Goal: Check status: Check status

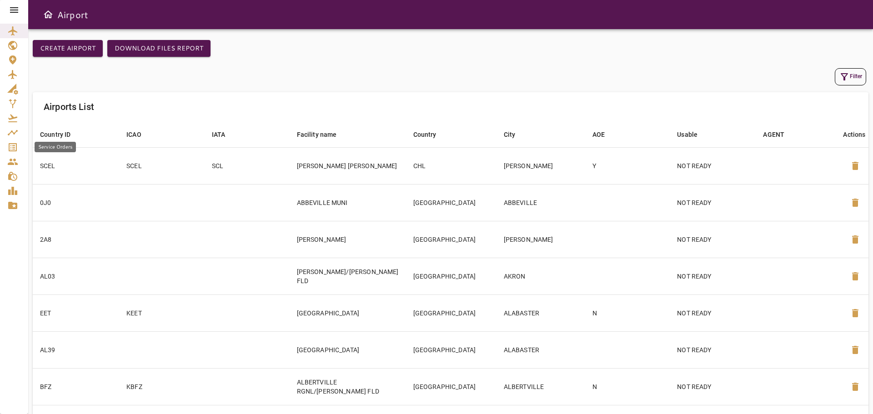
click at [11, 149] on icon "Service Orders" at bounding box center [13, 147] width 8 height 8
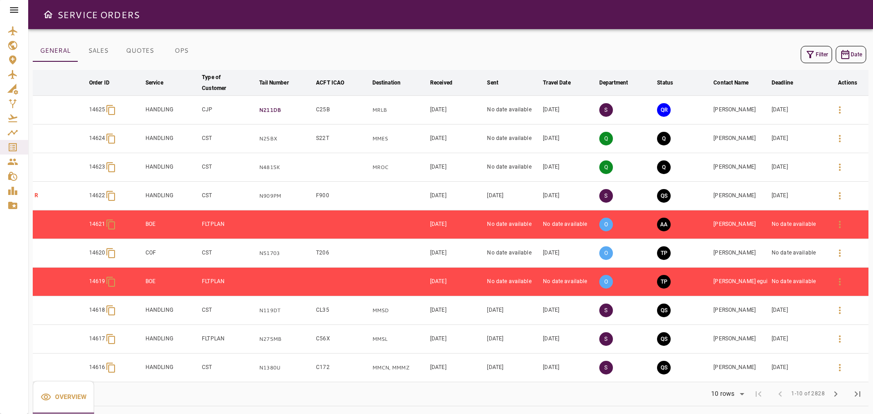
click at [290, 110] on p "N211DB" at bounding box center [285, 110] width 53 height 8
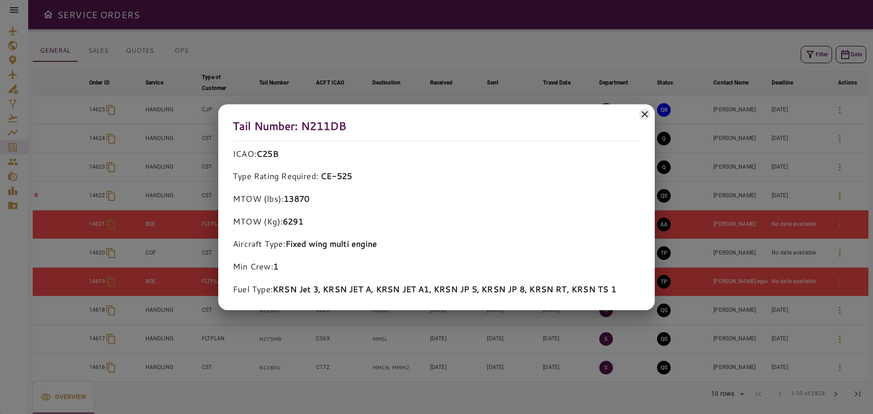
click at [645, 113] on icon at bounding box center [644, 114] width 11 height 11
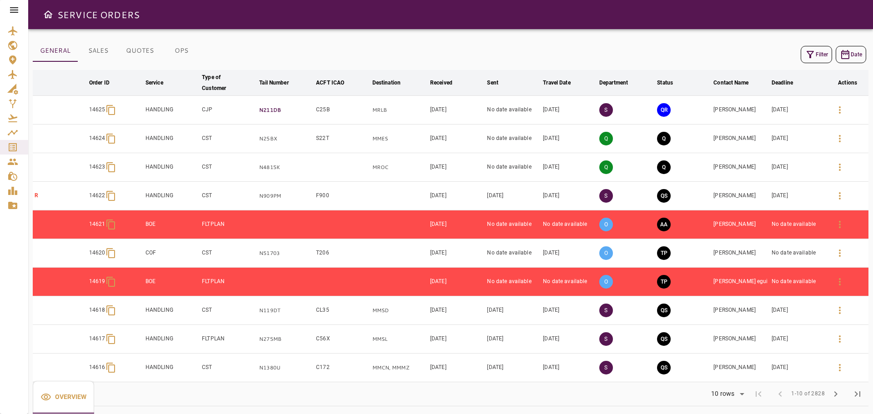
click at [295, 112] on p "N211DB" at bounding box center [285, 110] width 53 height 8
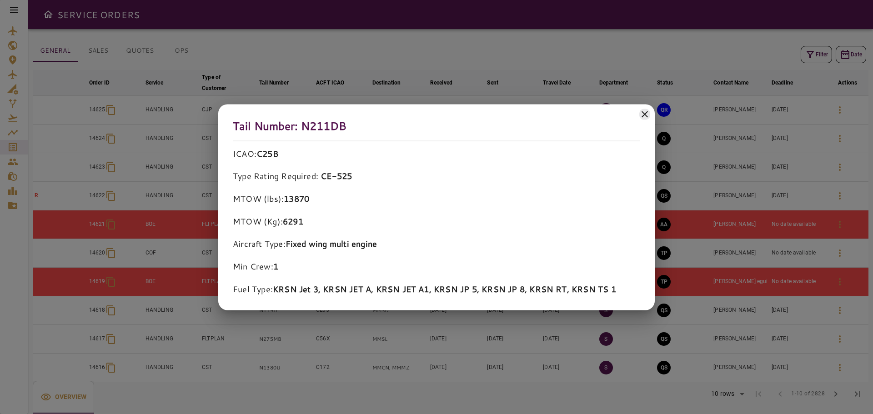
click at [645, 113] on icon at bounding box center [644, 114] width 6 height 6
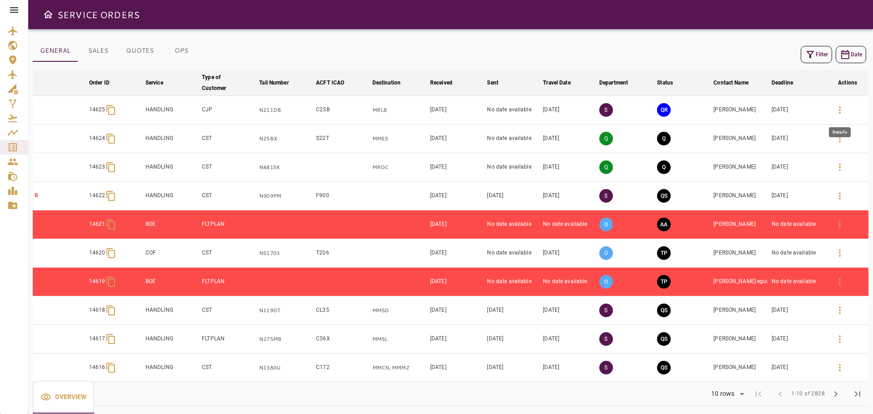
click at [836, 109] on icon "button" at bounding box center [839, 110] width 11 height 11
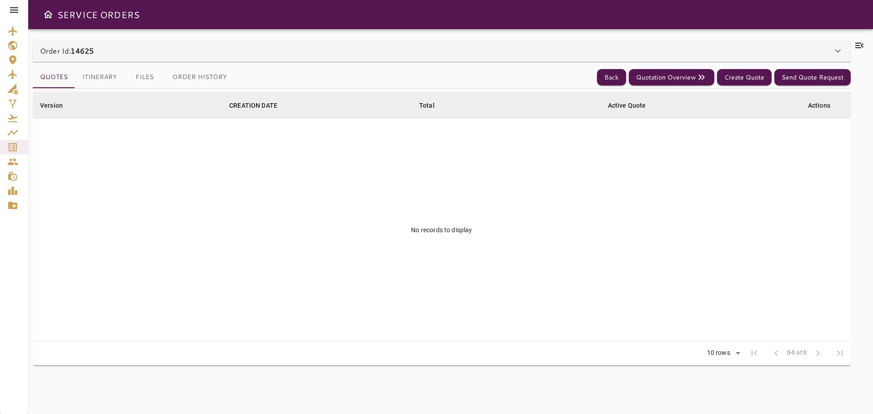
click at [326, 106] on th "CREATION DATE arrow_downward" at bounding box center [317, 105] width 190 height 26
click at [748, 113] on th "Active Quote arrow_downward" at bounding box center [694, 105] width 189 height 26
click at [109, 76] on button "Itinerary" at bounding box center [99, 77] width 49 height 22
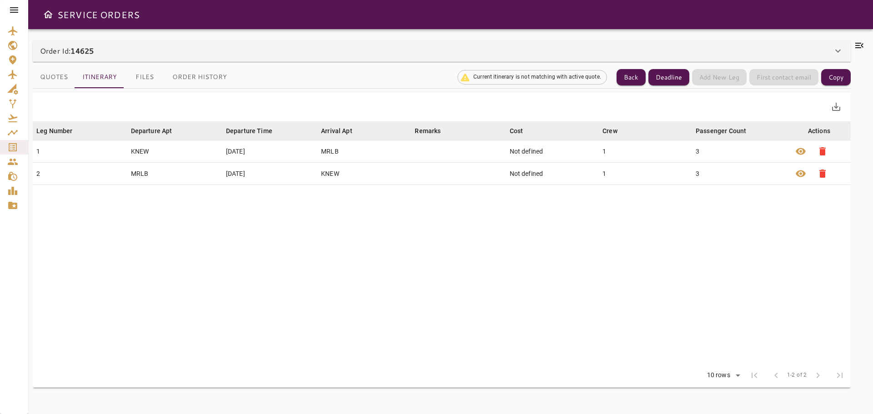
click at [145, 71] on button "Files" at bounding box center [144, 77] width 41 height 22
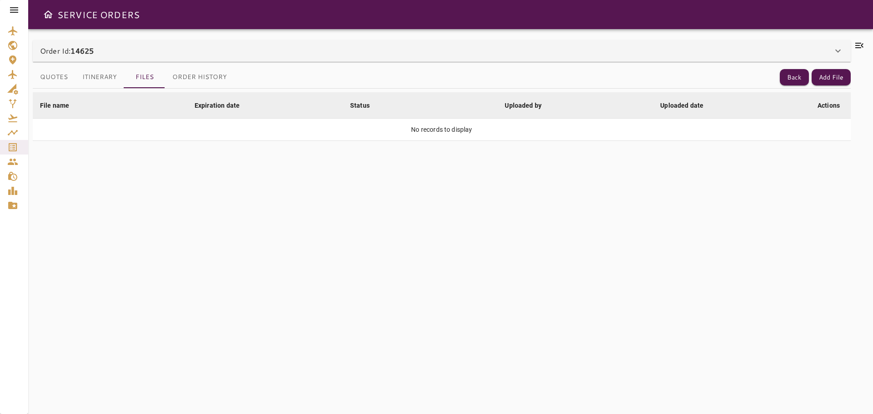
click at [210, 76] on button "Order History" at bounding box center [199, 77] width 69 height 22
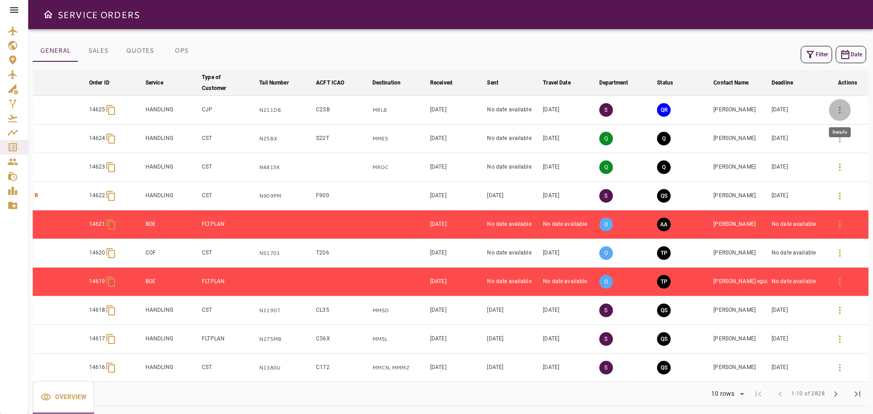
click at [837, 110] on icon "button" at bounding box center [839, 110] width 11 height 11
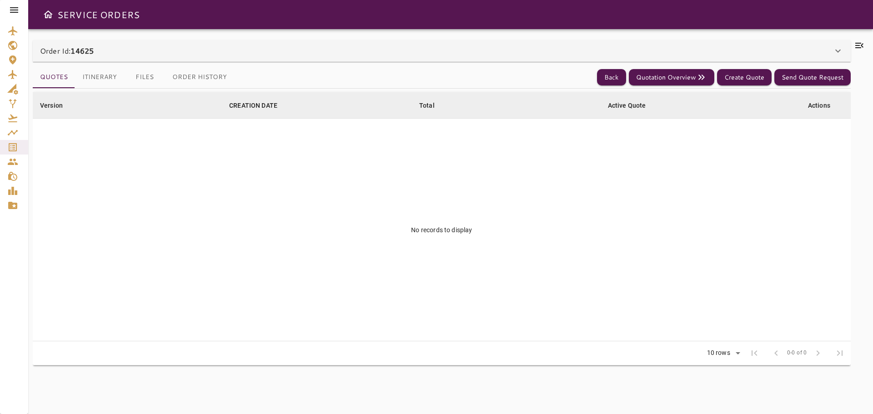
click at [103, 75] on button "Itinerary" at bounding box center [99, 77] width 49 height 22
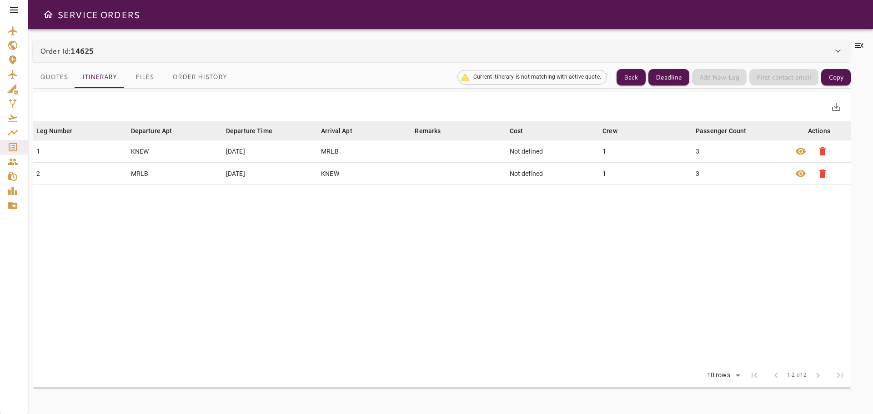
click at [48, 78] on button "Quotes" at bounding box center [54, 77] width 42 height 22
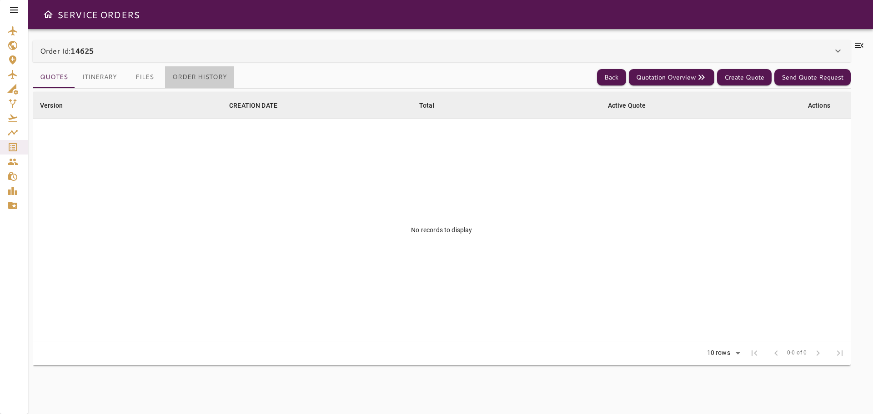
click at [210, 77] on button "Order History" at bounding box center [199, 77] width 69 height 22
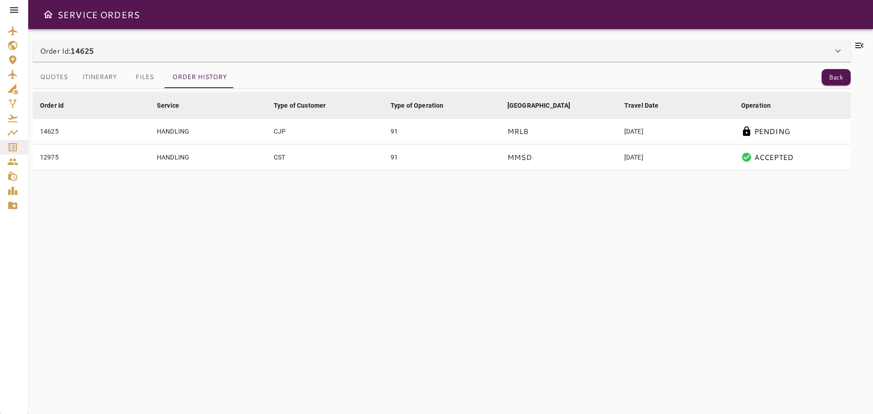
click at [789, 133] on p "PENDING" at bounding box center [771, 131] width 35 height 11
click at [834, 78] on button "Back" at bounding box center [835, 77] width 29 height 17
